Goal: Task Accomplishment & Management: Manage account settings

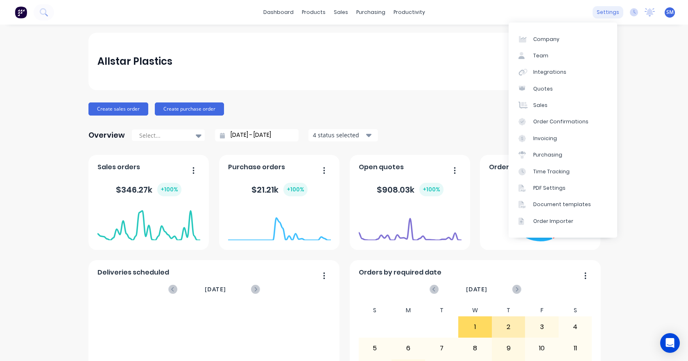
click at [598, 12] on div "settings" at bounding box center [607, 12] width 31 height 12
click at [539, 107] on div "Sales" at bounding box center [540, 104] width 14 height 7
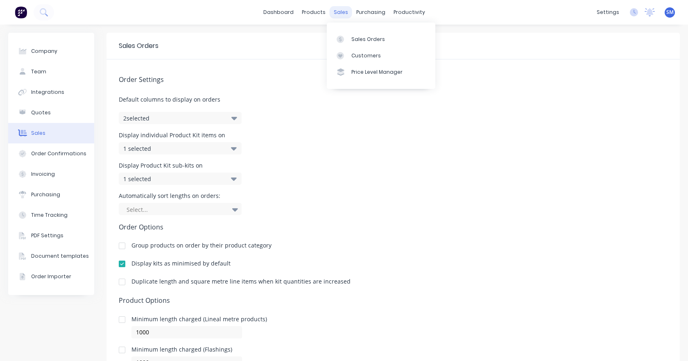
click at [339, 11] on div "sales" at bounding box center [340, 12] width 23 height 12
click at [364, 38] on div "Sales Orders" at bounding box center [368, 39] width 34 height 7
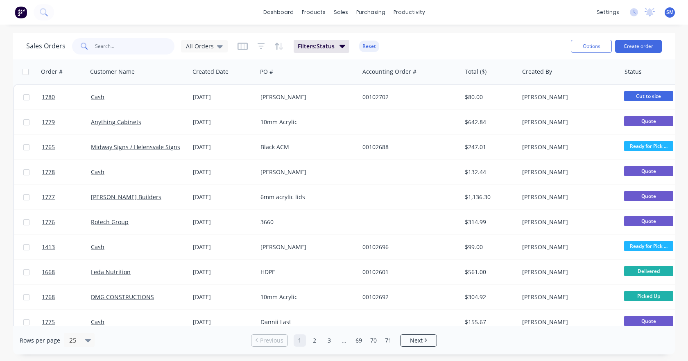
click at [100, 45] on input "text" at bounding box center [135, 46] width 80 height 16
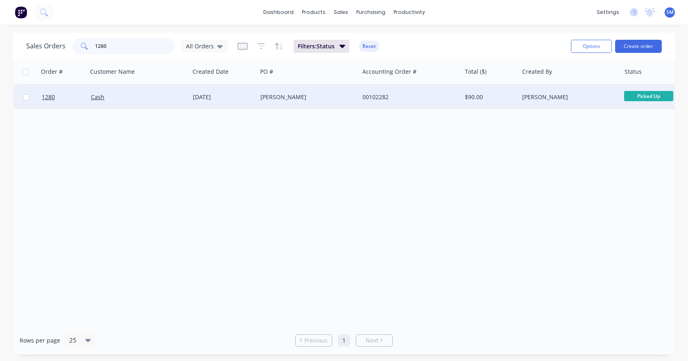
type input "1280"
click at [640, 95] on span "Picked Up" at bounding box center [648, 96] width 49 height 10
click at [46, 99] on span "1280" at bounding box center [48, 97] width 13 height 8
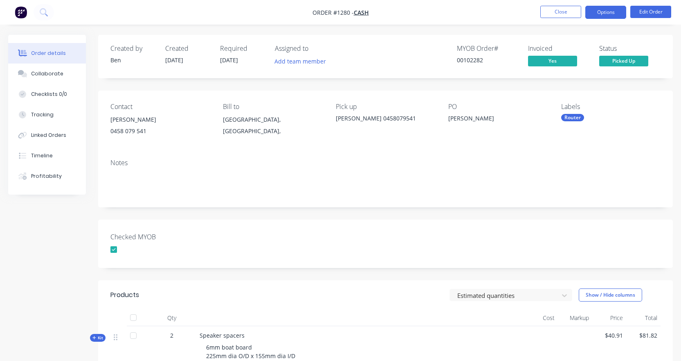
click at [609, 6] on button "Options" at bounding box center [606, 12] width 41 height 13
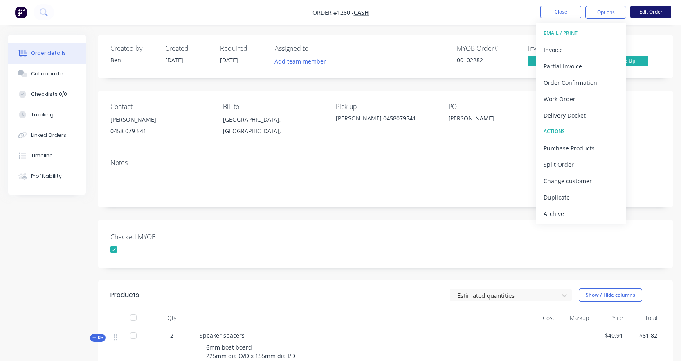
click at [657, 11] on button "Edit Order" at bounding box center [651, 12] width 41 height 12
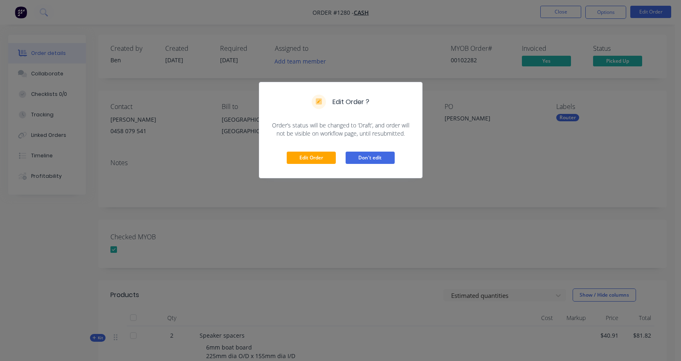
click at [372, 154] on button "Don't edit" at bounding box center [370, 157] width 49 height 12
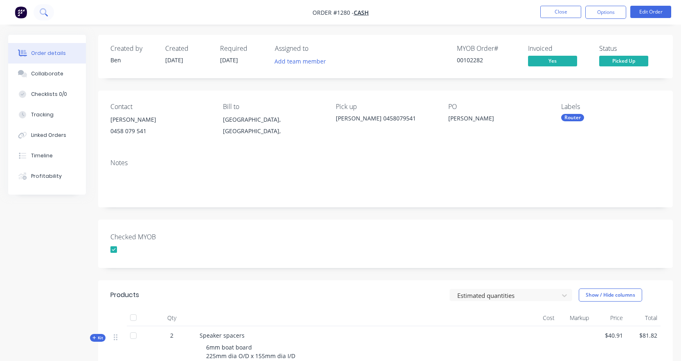
click at [47, 10] on icon at bounding box center [44, 12] width 8 height 8
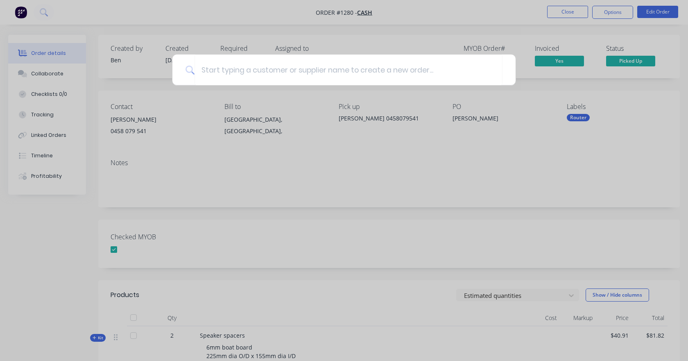
click at [402, 307] on div at bounding box center [344, 180] width 688 height 361
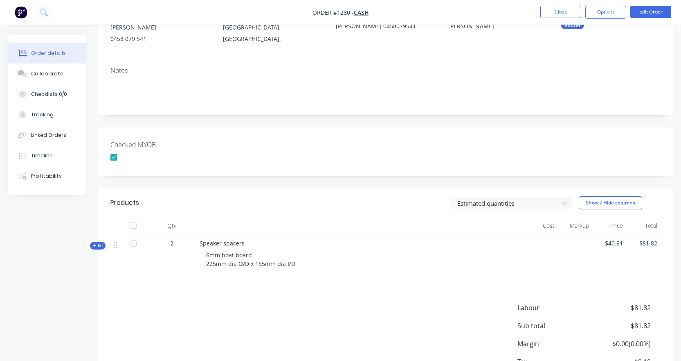
scroll to position [153, 0]
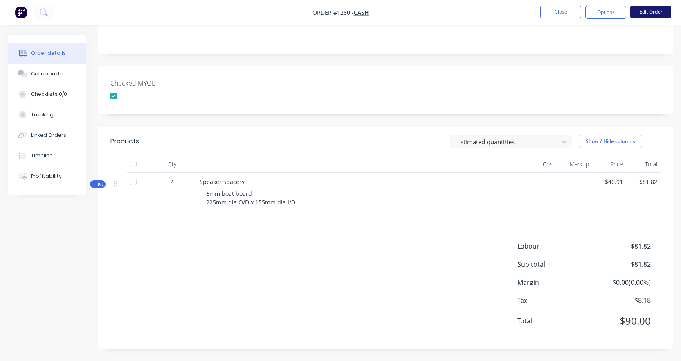
click at [651, 10] on button "Edit Order" at bounding box center [651, 12] width 41 height 12
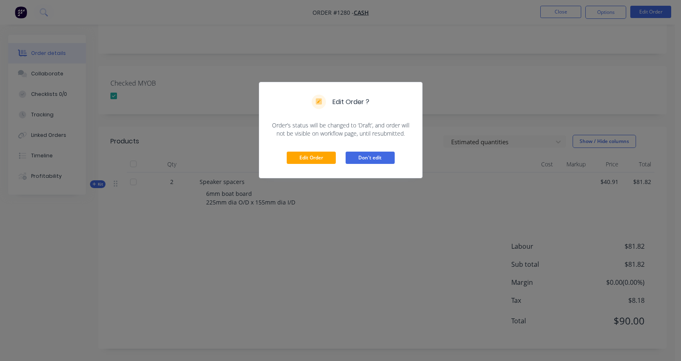
click at [370, 158] on button "Don't edit" at bounding box center [370, 157] width 49 height 12
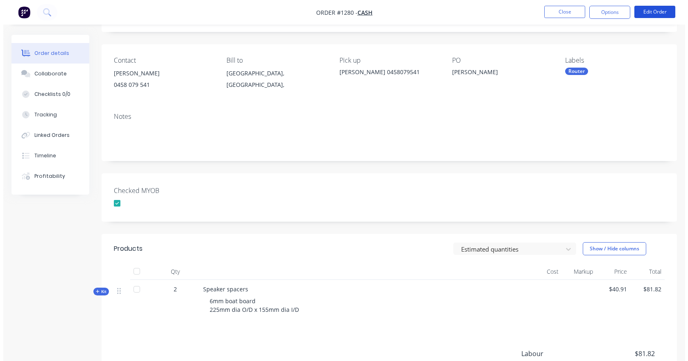
scroll to position [0, 0]
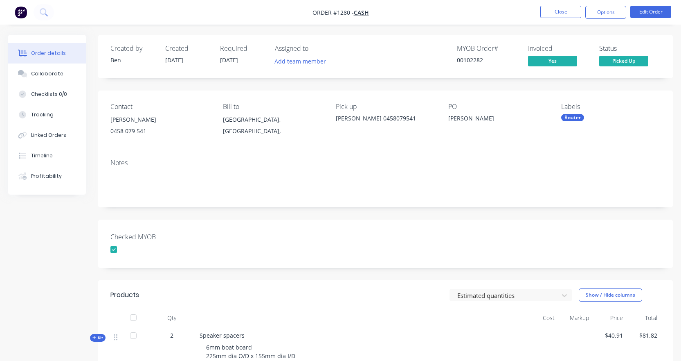
click at [23, 9] on img "button" at bounding box center [21, 12] width 12 height 12
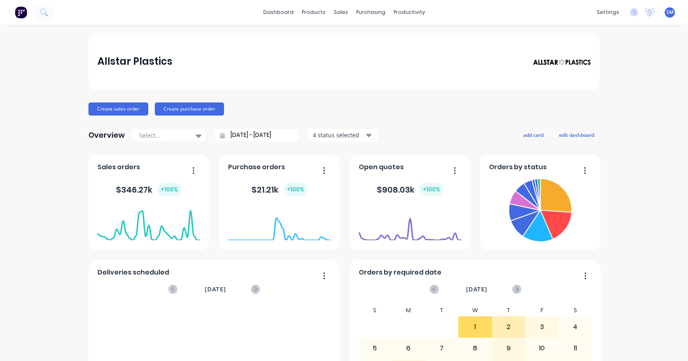
scroll to position [108, 0]
